Goal: Task Accomplishment & Management: Use online tool/utility

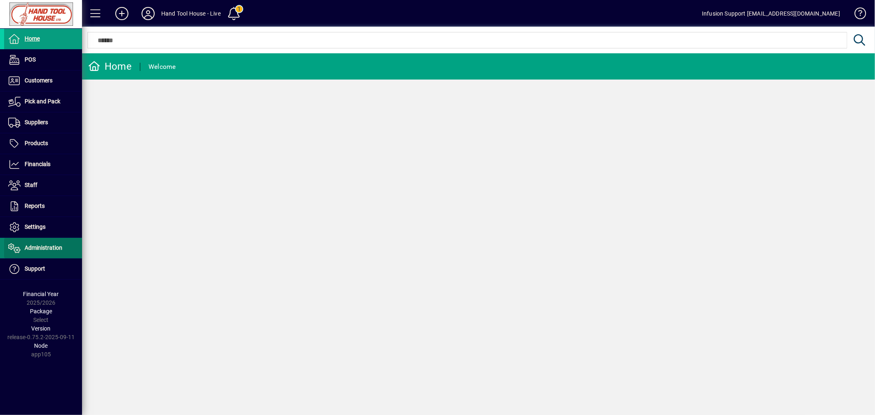
click at [42, 253] on span "Administration" at bounding box center [33, 248] width 58 height 10
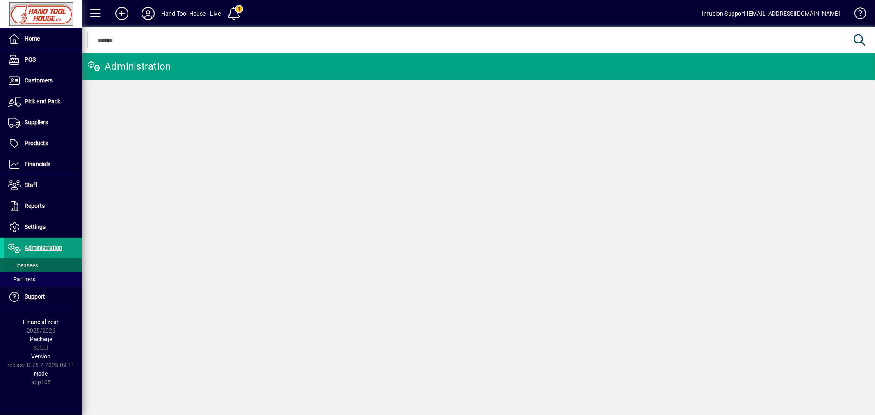
click at [35, 265] on span "Licensees" at bounding box center [23, 265] width 30 height 7
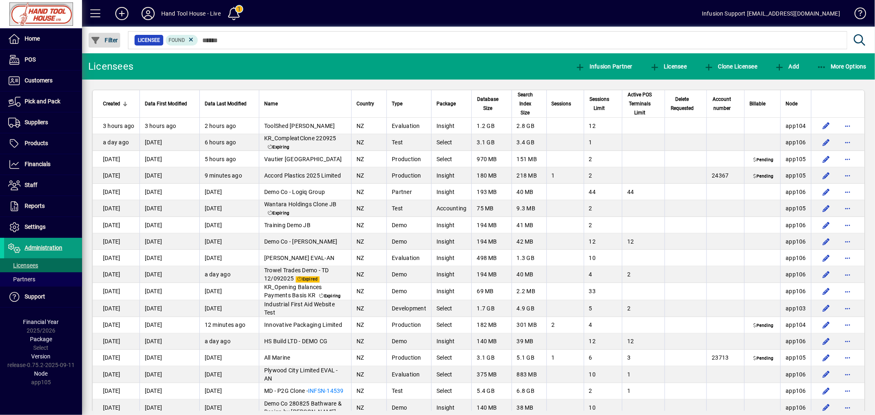
click at [110, 40] on span "Filter" at bounding box center [104, 40] width 27 height 7
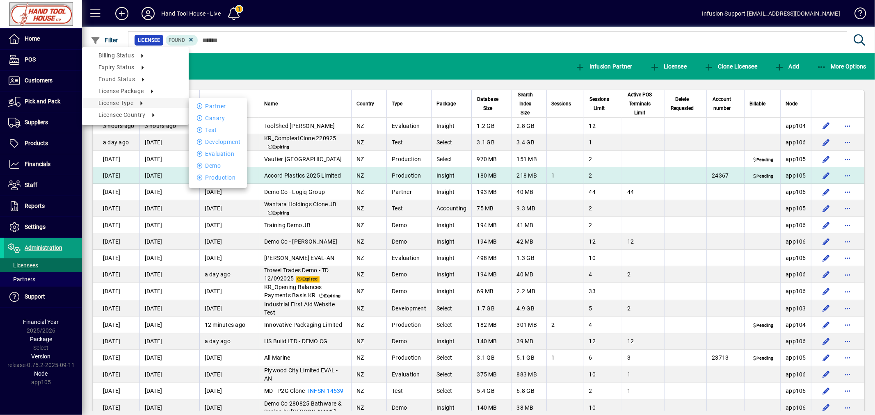
click at [222, 179] on li "Production" at bounding box center [218, 178] width 58 height 10
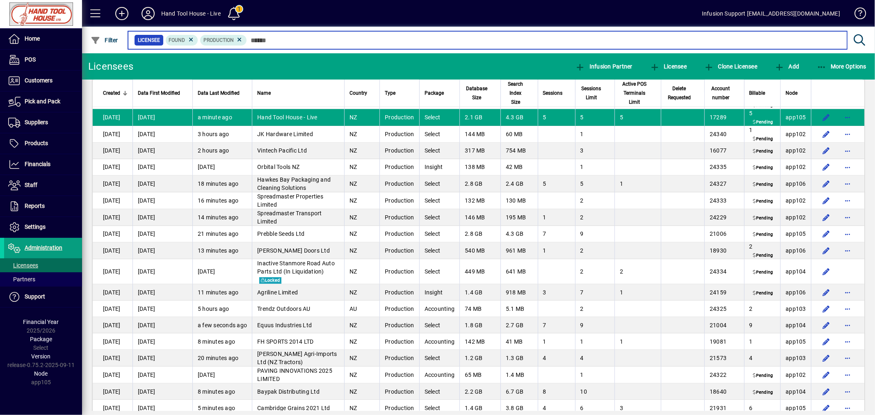
scroll to position [455, 0]
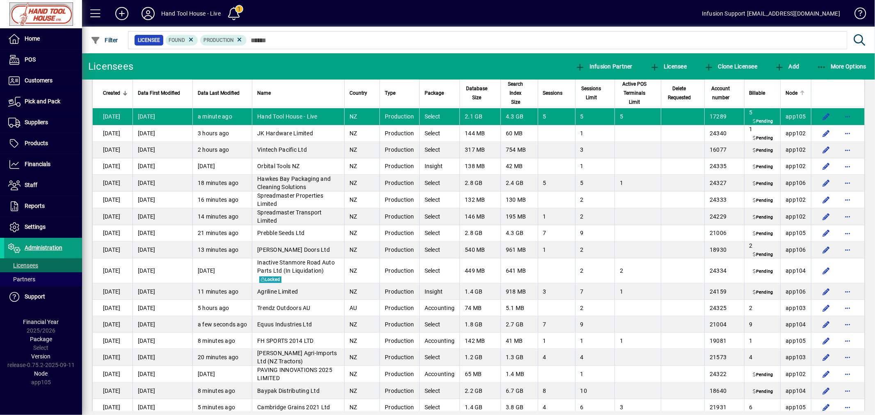
click at [786, 93] on span "Node" at bounding box center [792, 93] width 12 height 9
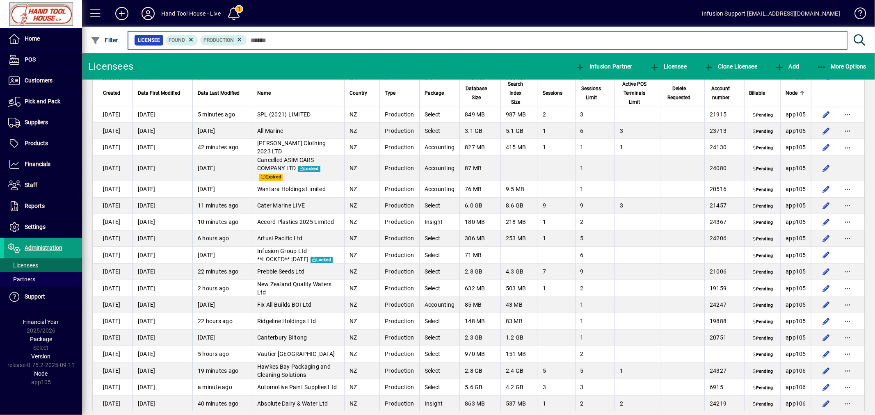
scroll to position [1909, 0]
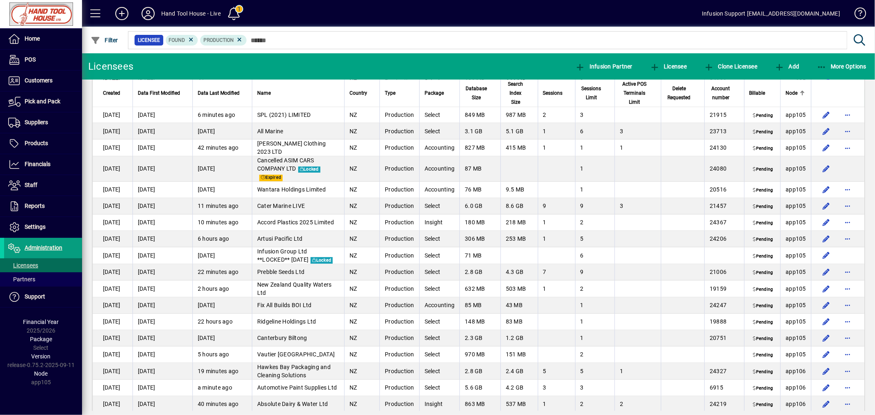
click at [840, 108] on span "button" at bounding box center [848, 99] width 20 height 20
click at [808, 148] on span "Switch to licensee" at bounding box center [806, 149] width 69 height 10
